Goal: Task Accomplishment & Management: Use online tool/utility

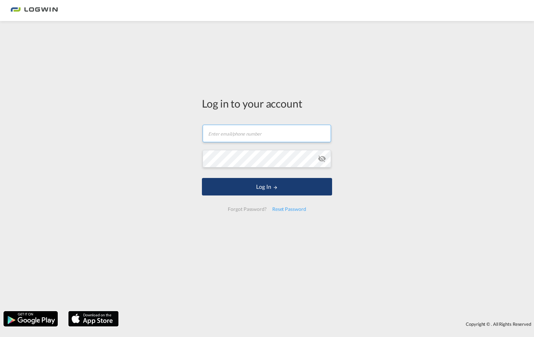
type input "[EMAIL_ADDRESS][DOMAIN_NAME]"
click at [276, 180] on button "Log In" at bounding box center [267, 186] width 130 height 17
